Goal: Communication & Community: Connect with others

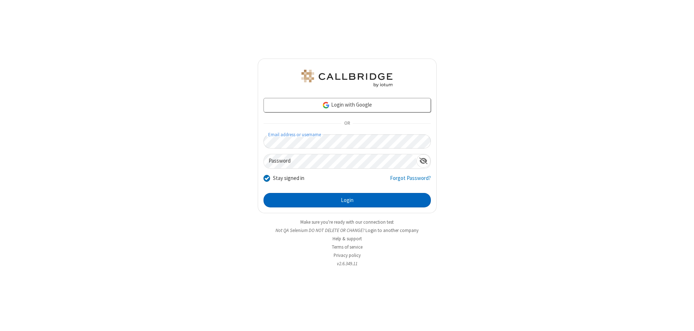
click at [347, 200] on button "Login" at bounding box center [347, 200] width 167 height 14
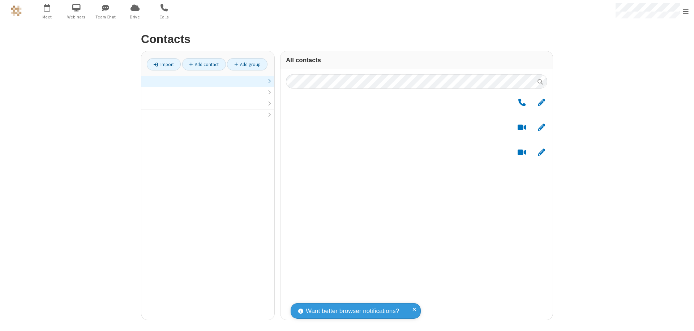
click at [208, 85] on link at bounding box center [207, 81] width 133 height 11
click at [247, 64] on link "Add group" at bounding box center [247, 64] width 40 height 12
